Goal: Check status: Check status

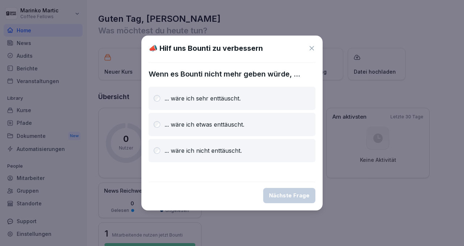
click at [313, 47] on icon at bounding box center [311, 48] width 7 height 7
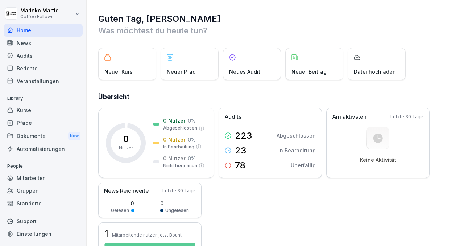
click at [23, 64] on div "Berichte" at bounding box center [43, 68] width 79 height 13
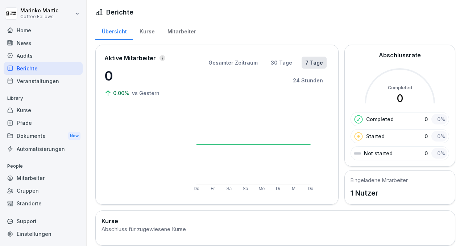
click at [146, 29] on div "Kurse" at bounding box center [147, 30] width 28 height 18
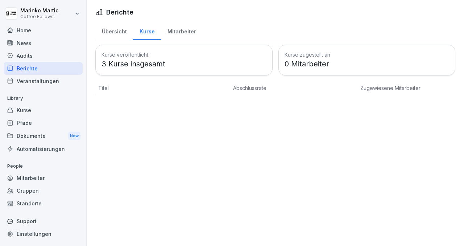
click at [115, 29] on div "Übersicht" at bounding box center [114, 30] width 38 height 18
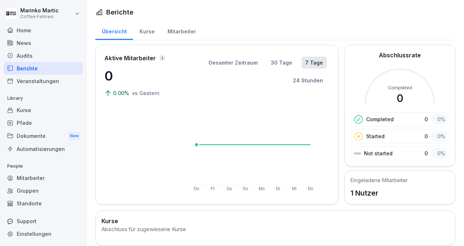
scroll to position [9, 0]
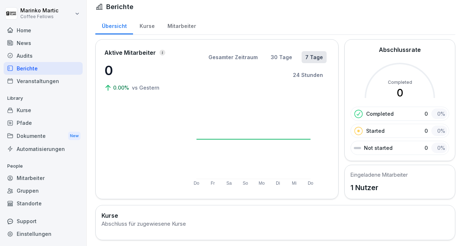
click at [37, 28] on div "Home" at bounding box center [43, 30] width 79 height 13
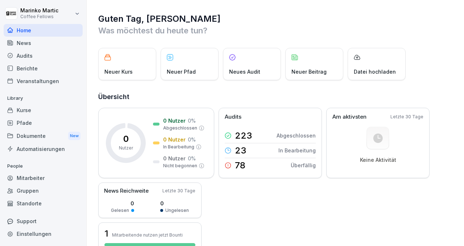
click at [27, 54] on div "Audits" at bounding box center [43, 55] width 79 height 13
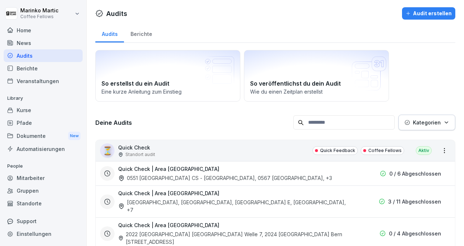
click at [135, 35] on div "Berichte" at bounding box center [141, 33] width 34 height 18
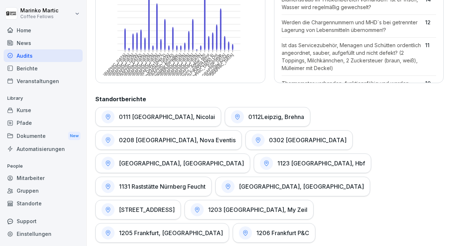
scroll to position [281, 0]
click at [343, 154] on div "1123 [GEOGRAPHIC_DATA], Hbf" at bounding box center [312, 164] width 117 height 20
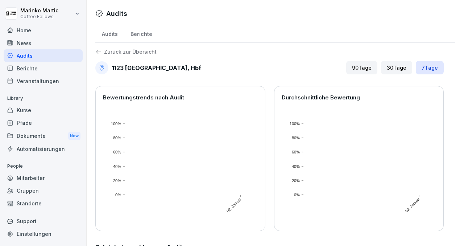
click at [140, 31] on div "Berichte" at bounding box center [141, 33] width 34 height 18
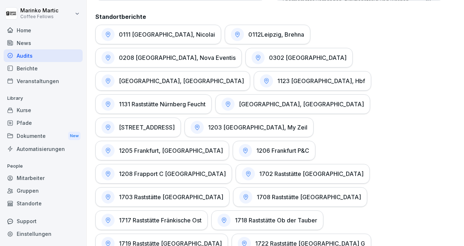
scroll to position [364, 0]
click at [365, 77] on h1 "1123 [GEOGRAPHIC_DATA], Hbf" at bounding box center [321, 80] width 88 height 7
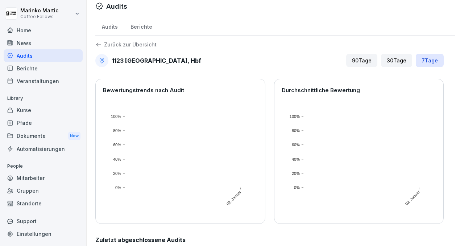
scroll to position [27, 0]
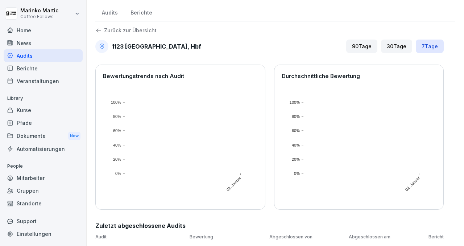
click at [356, 44] on div "90 Tage" at bounding box center [361, 45] width 31 height 13
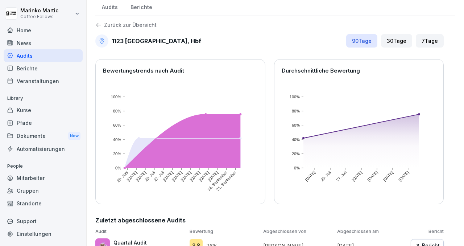
scroll to position [63, 0]
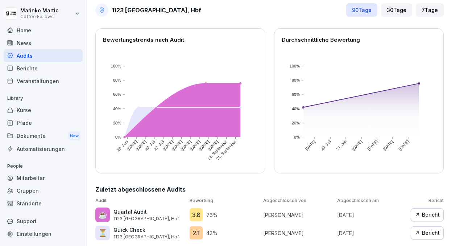
click at [429, 229] on div "Bericht" at bounding box center [426, 233] width 25 height 8
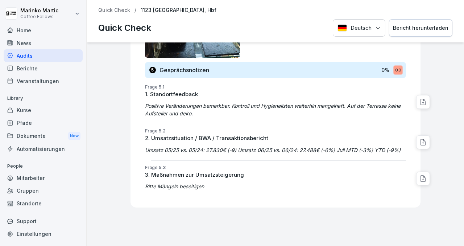
scroll to position [3216, 0]
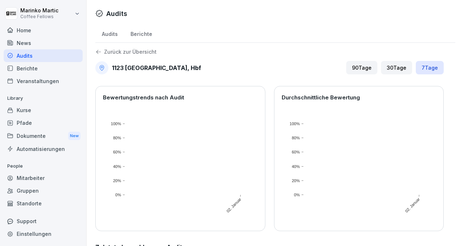
scroll to position [27, 0]
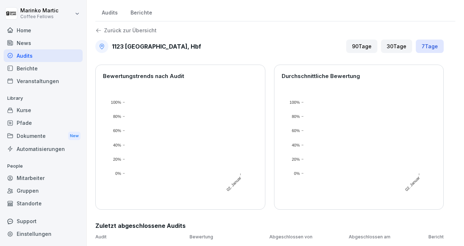
click at [144, 9] on div "Berichte" at bounding box center [141, 12] width 34 height 18
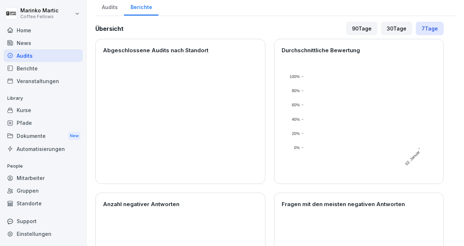
scroll to position [7, 0]
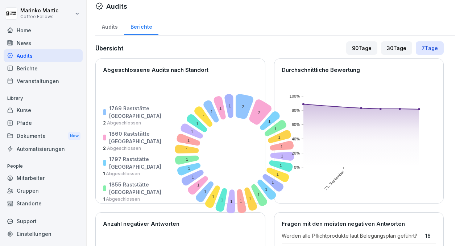
click at [366, 48] on div "90 Tage" at bounding box center [361, 47] width 31 height 13
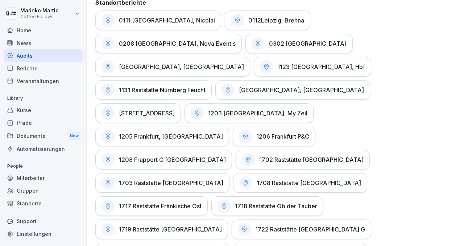
scroll to position [382, 0]
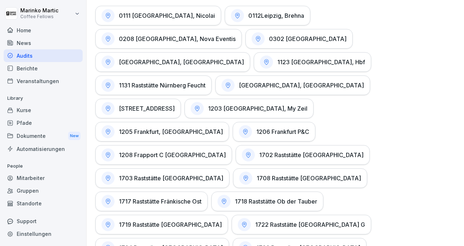
click at [352, 52] on div "1123 [GEOGRAPHIC_DATA], Hbf" at bounding box center [312, 62] width 117 height 20
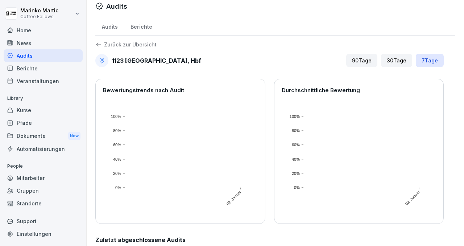
scroll to position [27, 0]
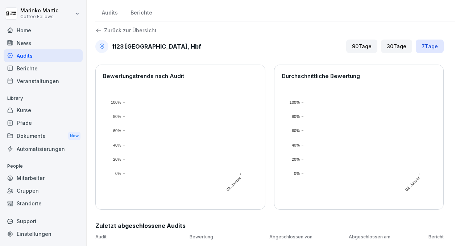
click at [354, 43] on div "90 Tage" at bounding box center [361, 45] width 31 height 13
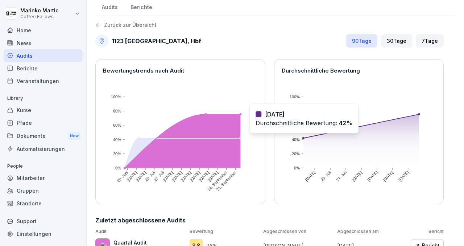
scroll to position [63, 0]
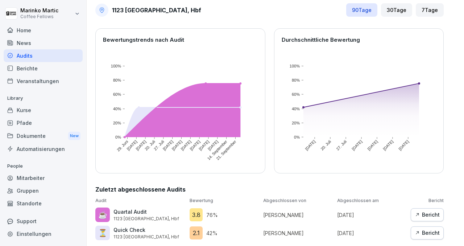
click at [418, 210] on div "Bericht" at bounding box center [426, 214] width 25 height 8
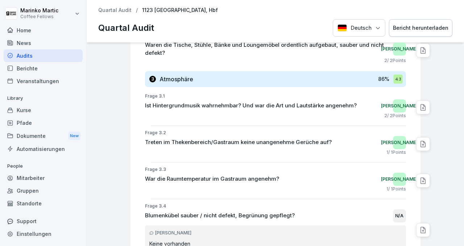
scroll to position [1323, 0]
click at [419, 140] on icon at bounding box center [422, 143] width 7 height 7
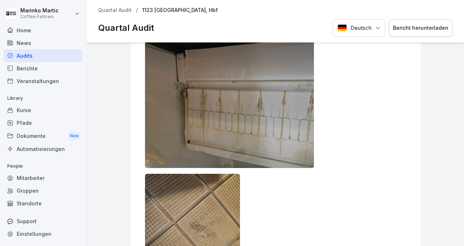
scroll to position [8960, 0]
